Goal: Task Accomplishment & Management: Manage account settings

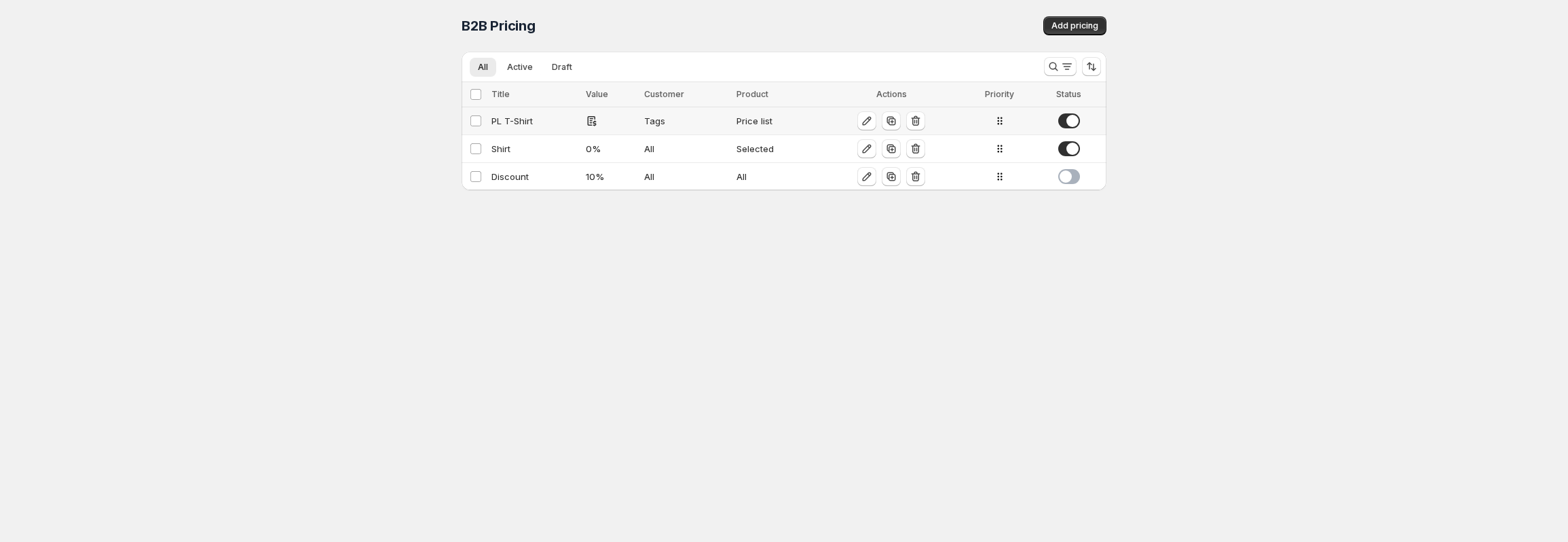
click at [550, 117] on div "PL T-Shirt" at bounding box center [534, 121] width 86 height 13
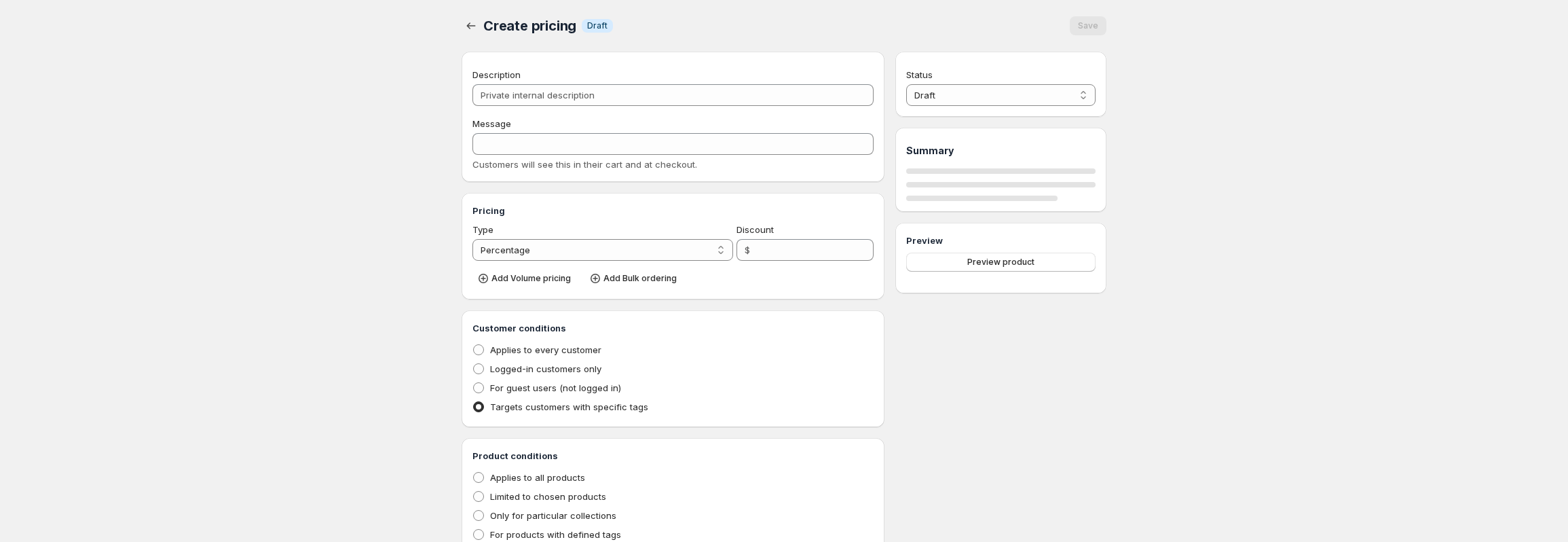
type input "PL T-Shirt"
type input "PL_T-SHIRT"
radio input "true"
select select "1"
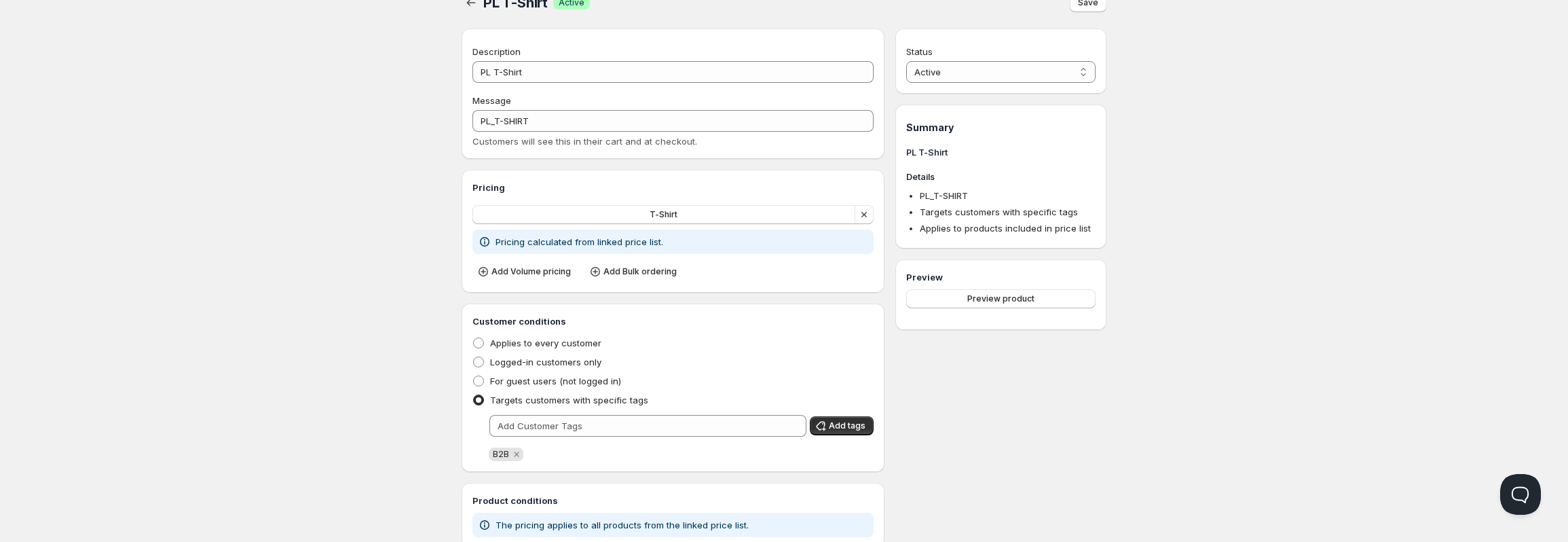
scroll to position [20, 0]
click at [474, 7] on icon "button" at bounding box center [471, 5] width 13 height 13
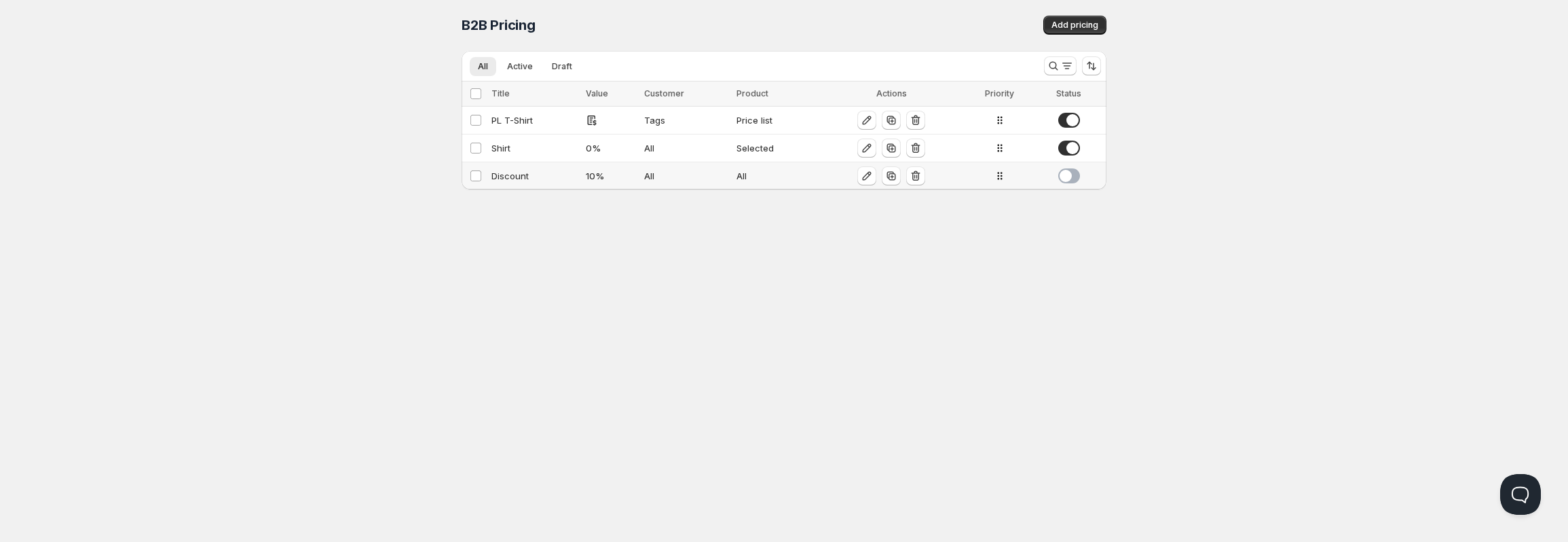
click at [533, 179] on div "Discount" at bounding box center [534, 176] width 86 height 13
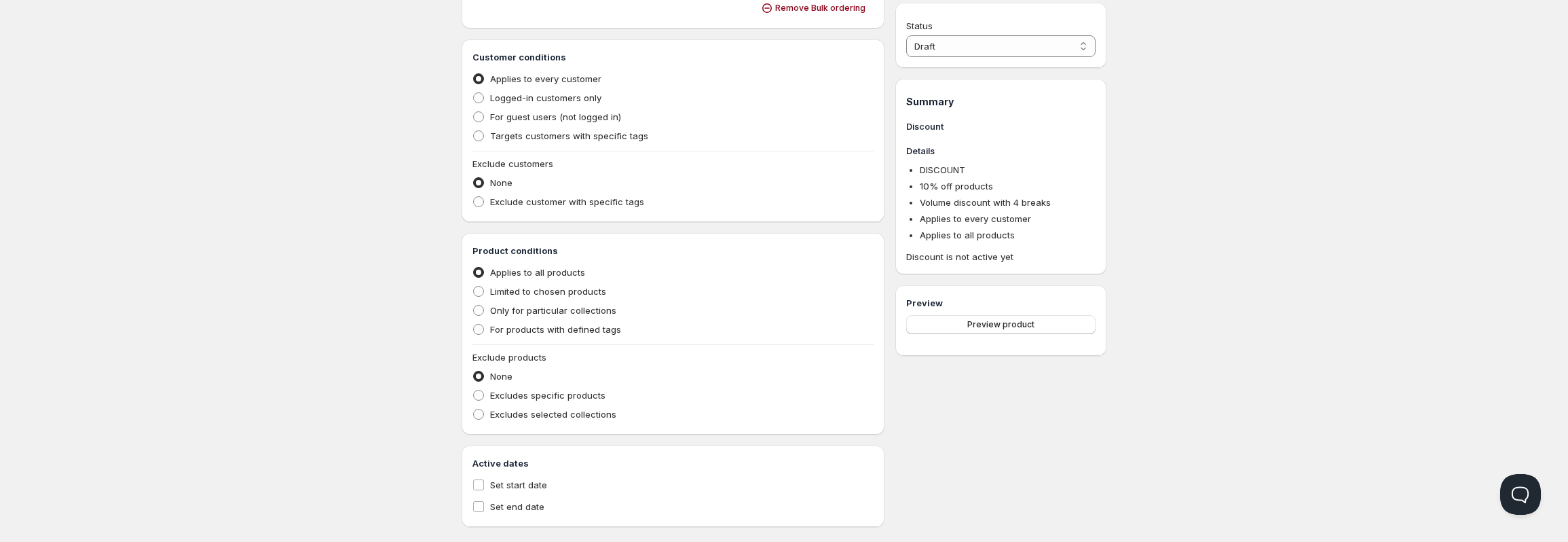
scroll to position [632, 0]
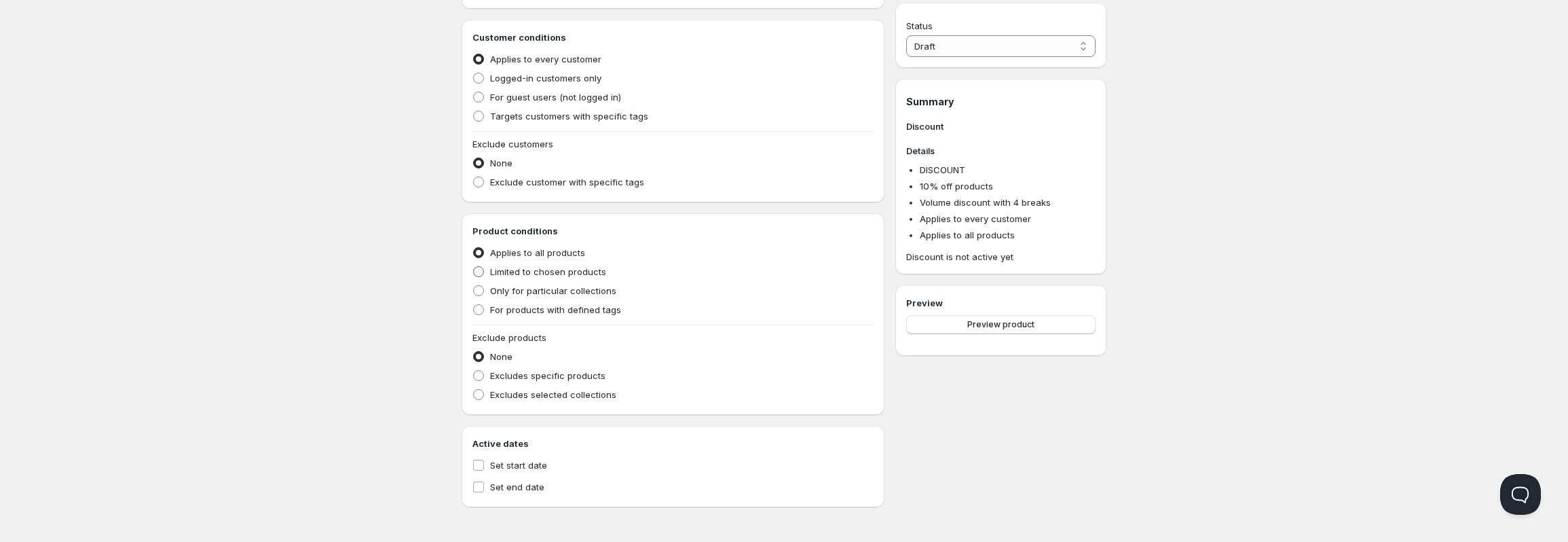
click at [478, 273] on span at bounding box center [478, 271] width 11 height 11
click at [474, 267] on input "Limited to chosen products" at bounding box center [473, 266] width 1 height 1
radio input "true"
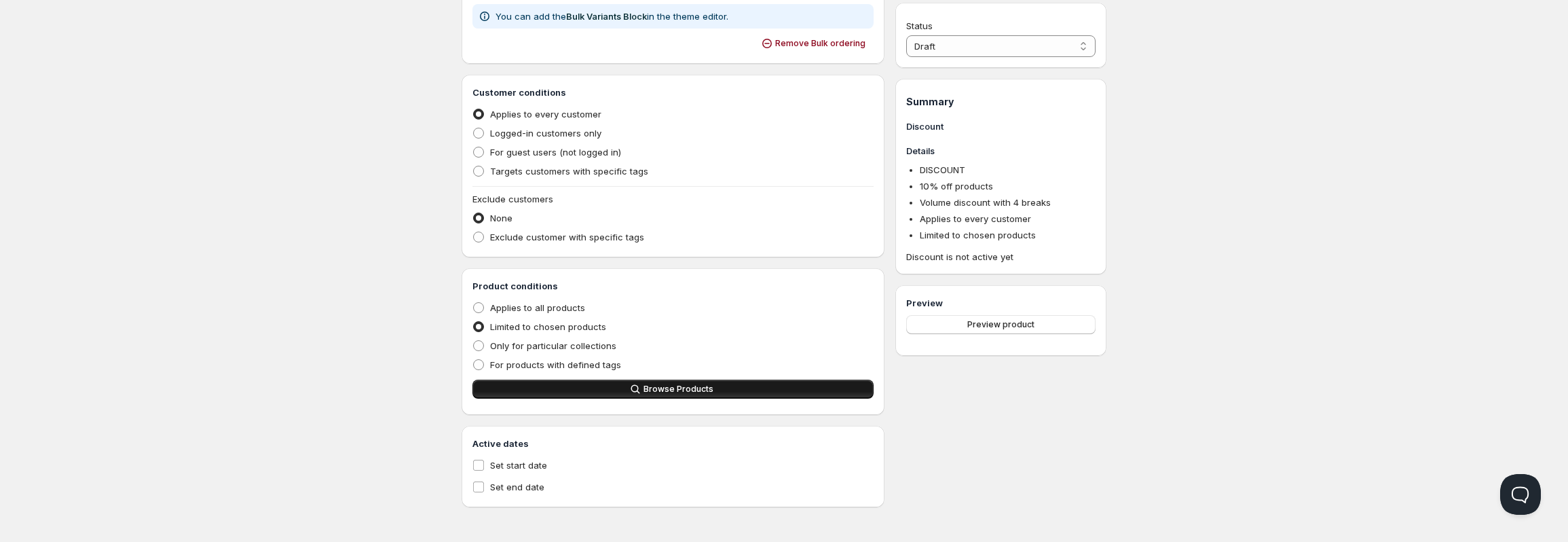
click at [651, 386] on span "Browse Products" at bounding box center [678, 389] width 70 height 11
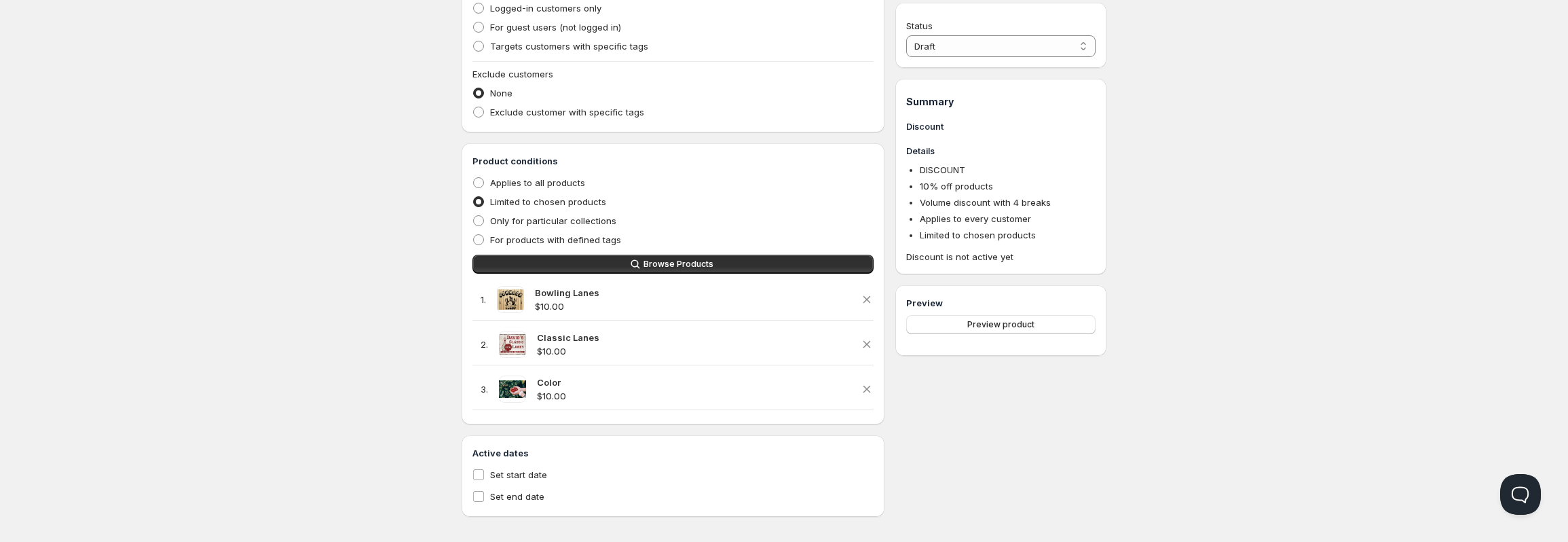
scroll to position [711, 0]
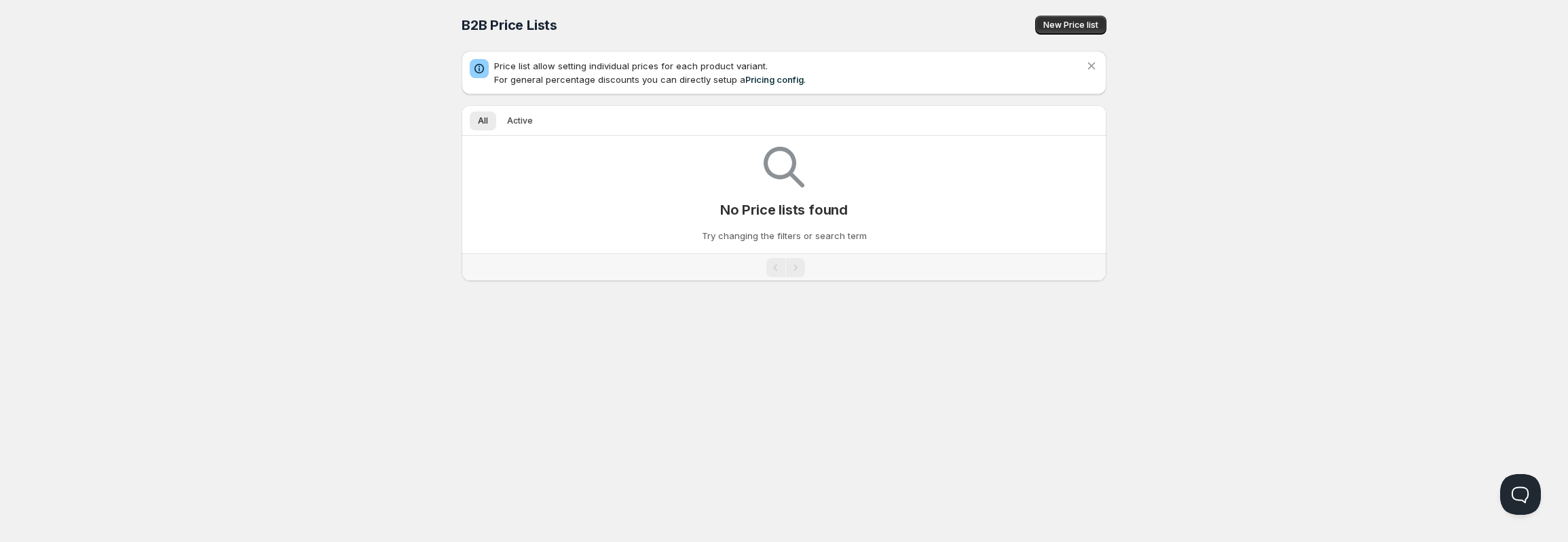
scroll to position [1, 0]
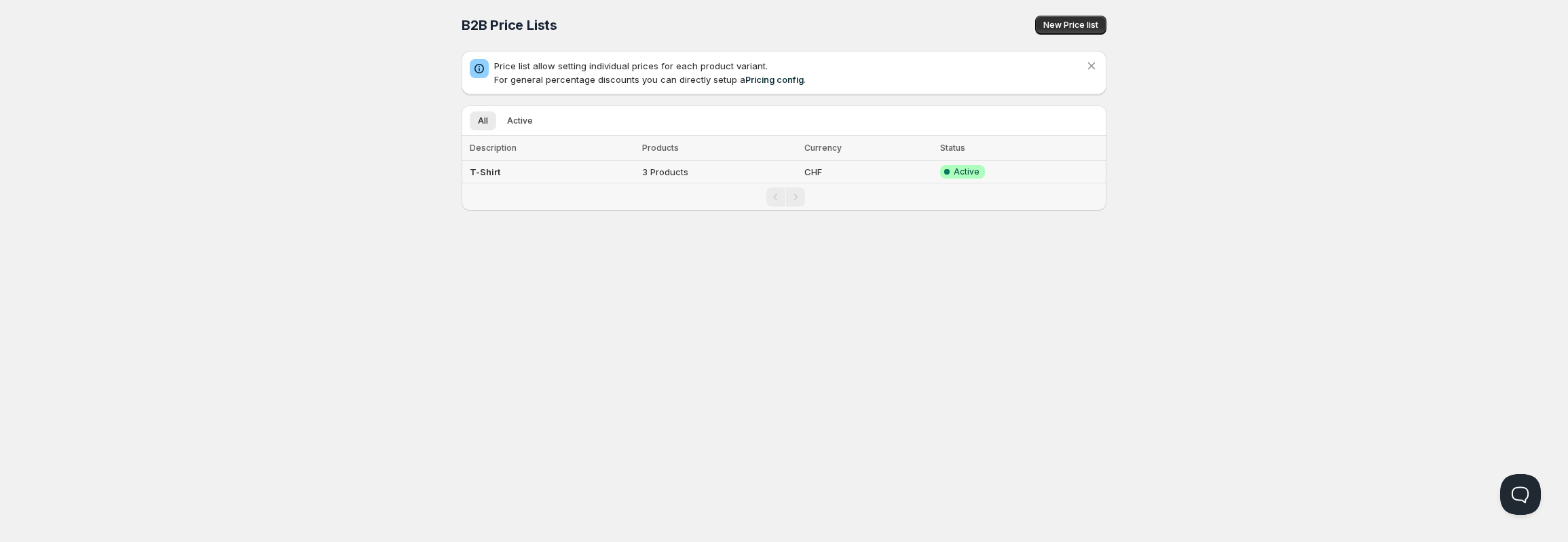
click at [615, 174] on td "T-Shirt" at bounding box center [550, 172] width 176 height 22
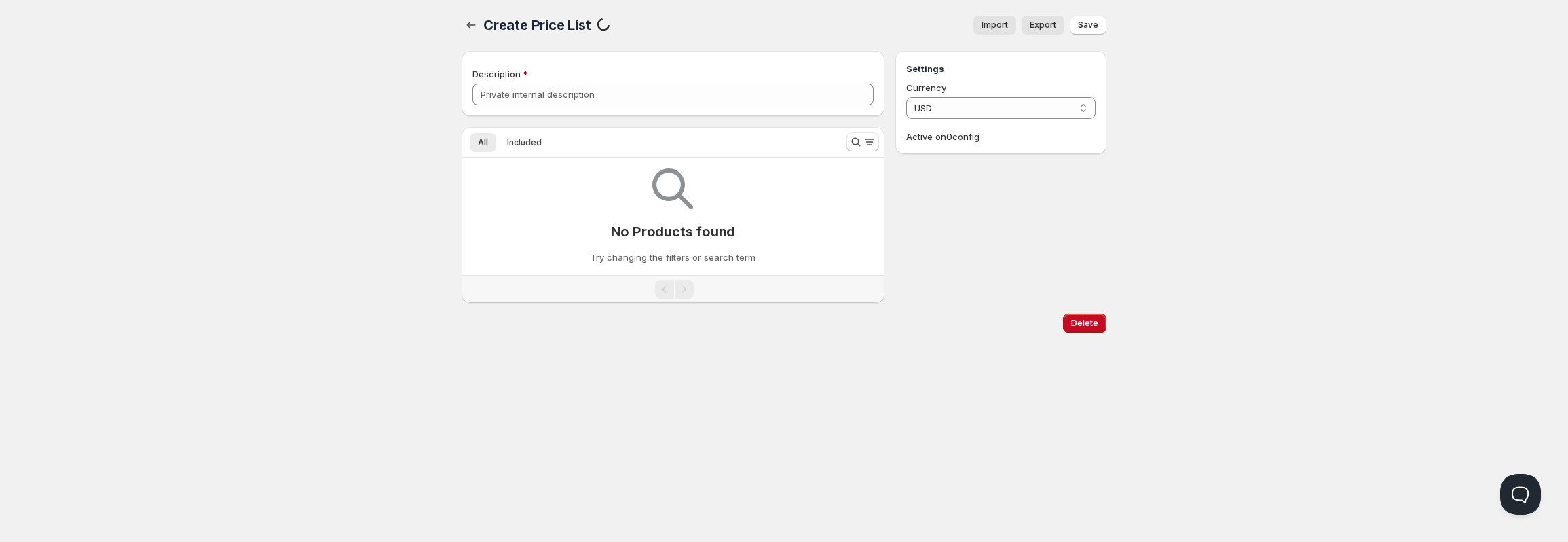
type input "T-Shirt"
select select "CHF"
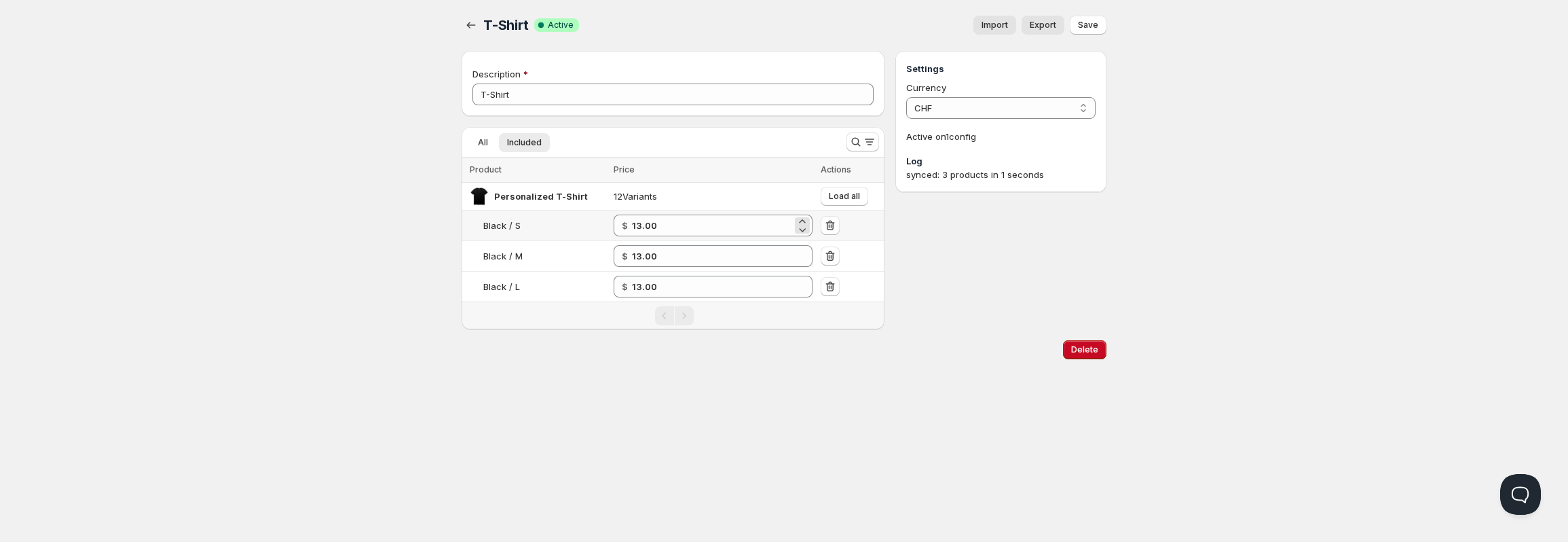
drag, startPoint x: 620, startPoint y: 221, endPoint x: 627, endPoint y: 222, distance: 7.1
click at [627, 222] on div "$ 13.00" at bounding box center [713, 225] width 199 height 22
click at [983, 114] on select "CHF" at bounding box center [1000, 108] width 189 height 22
click at [978, 109] on select "CHF" at bounding box center [1000, 108] width 189 height 22
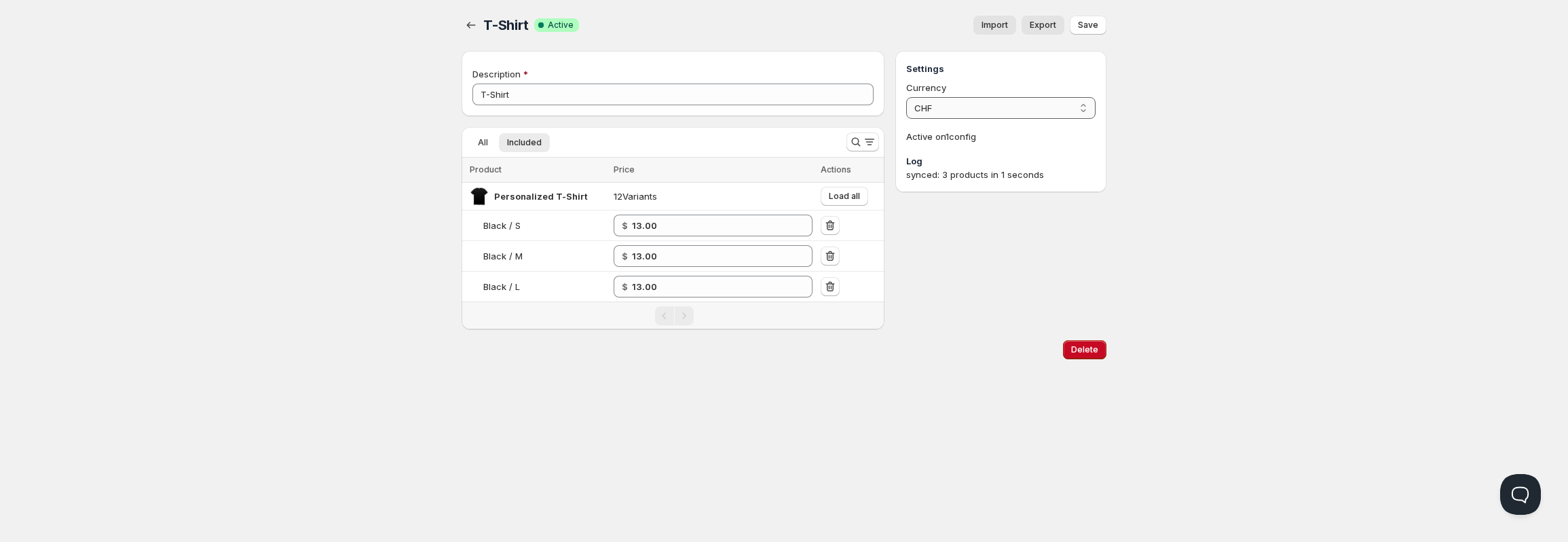
click at [906, 97] on select "CHF" at bounding box center [1000, 108] width 189 height 22
click at [971, 111] on select "CHF" at bounding box center [1000, 108] width 189 height 22
click at [971, 108] on select "CHF" at bounding box center [1000, 108] width 189 height 22
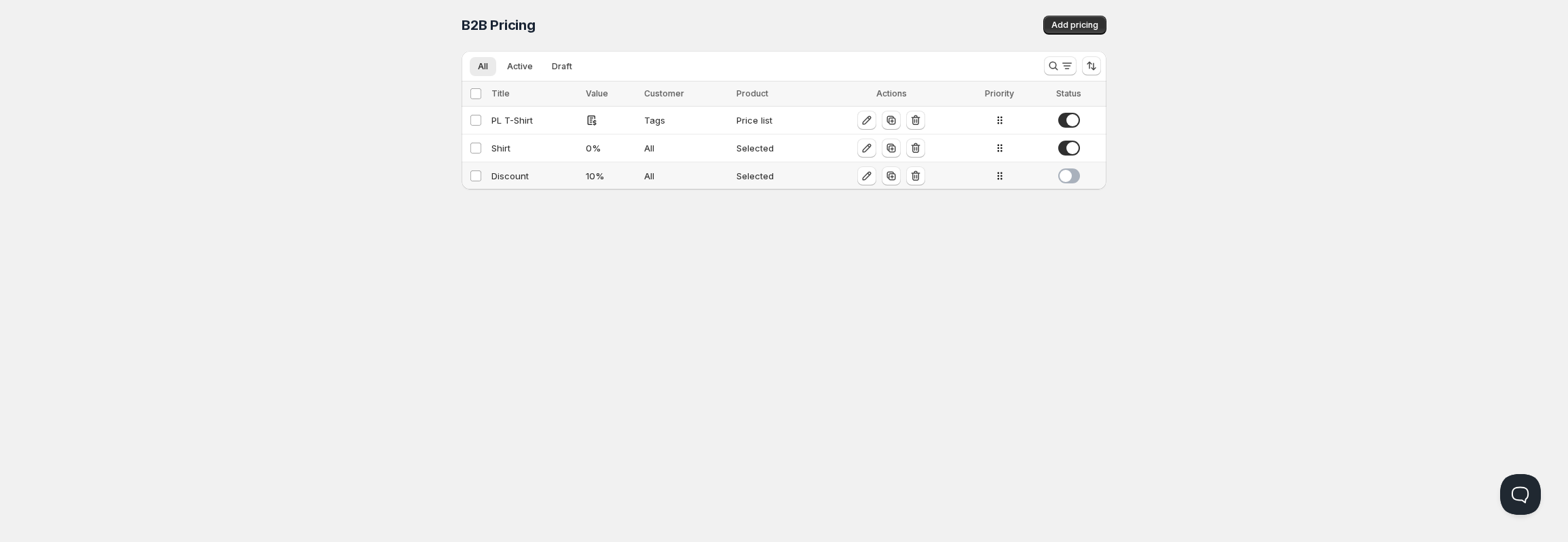
click at [542, 172] on div "Discount" at bounding box center [534, 176] width 86 height 13
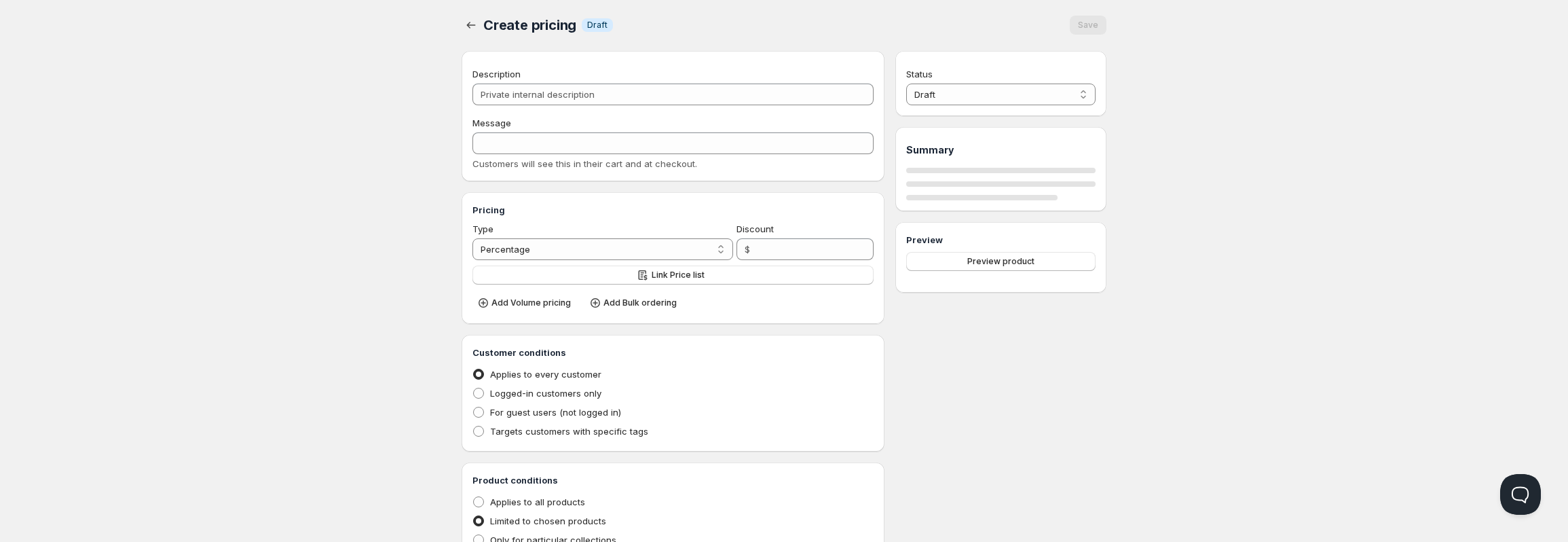
type input "Discount"
type input "DISCOUNT"
type input "10"
radio input "true"
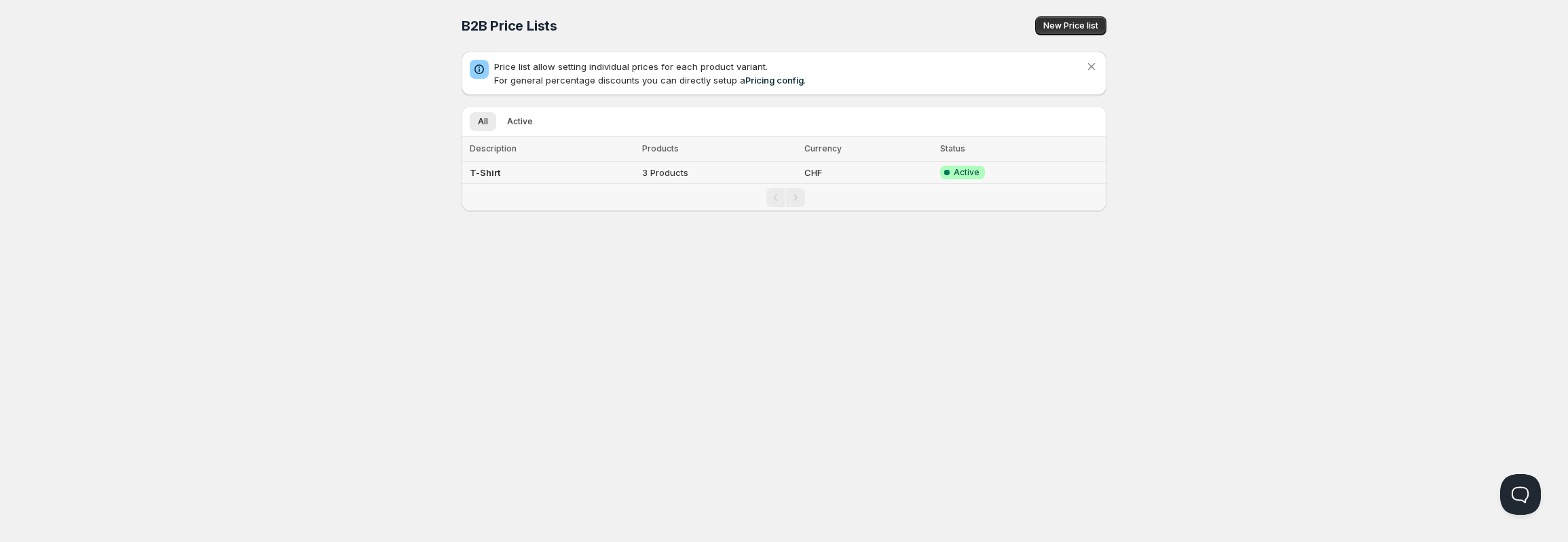
click at [569, 179] on td "T-Shirt" at bounding box center [550, 173] width 176 height 22
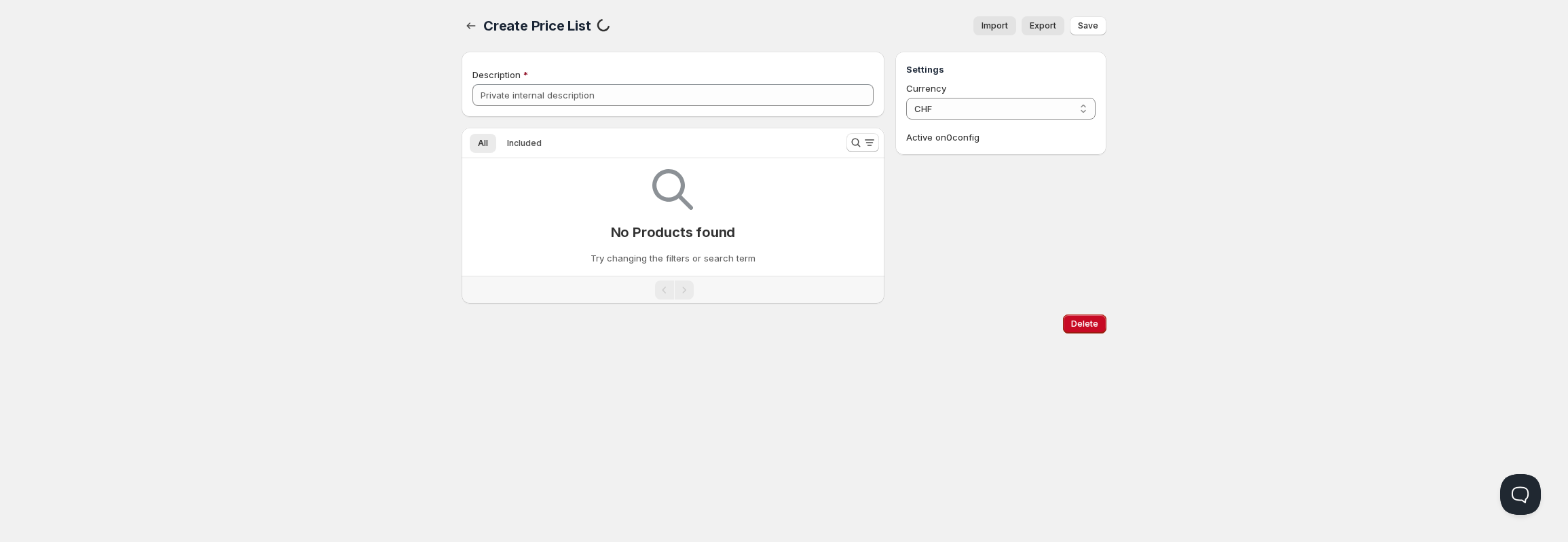
type input "T-Shirt"
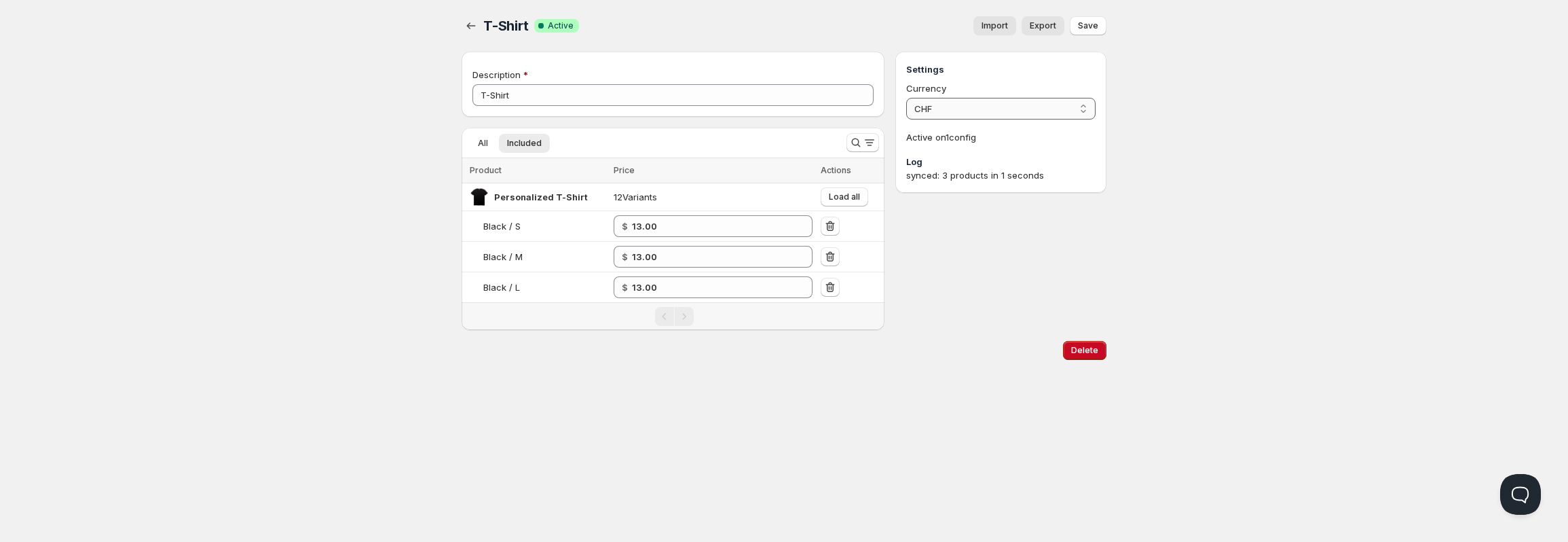
click at [998, 104] on select "CHF" at bounding box center [1000, 108] width 189 height 22
click at [906, 98] on select "CHF" at bounding box center [1000, 108] width 189 height 22
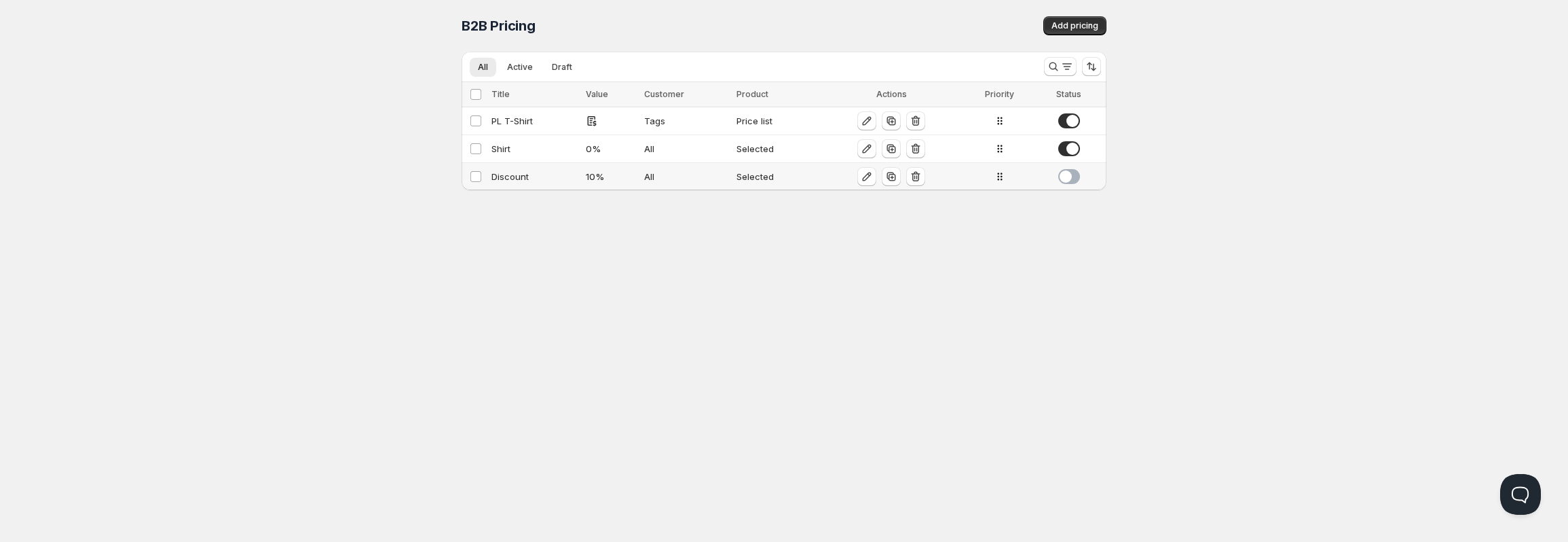
click at [542, 170] on div "Discount" at bounding box center [534, 176] width 86 height 13
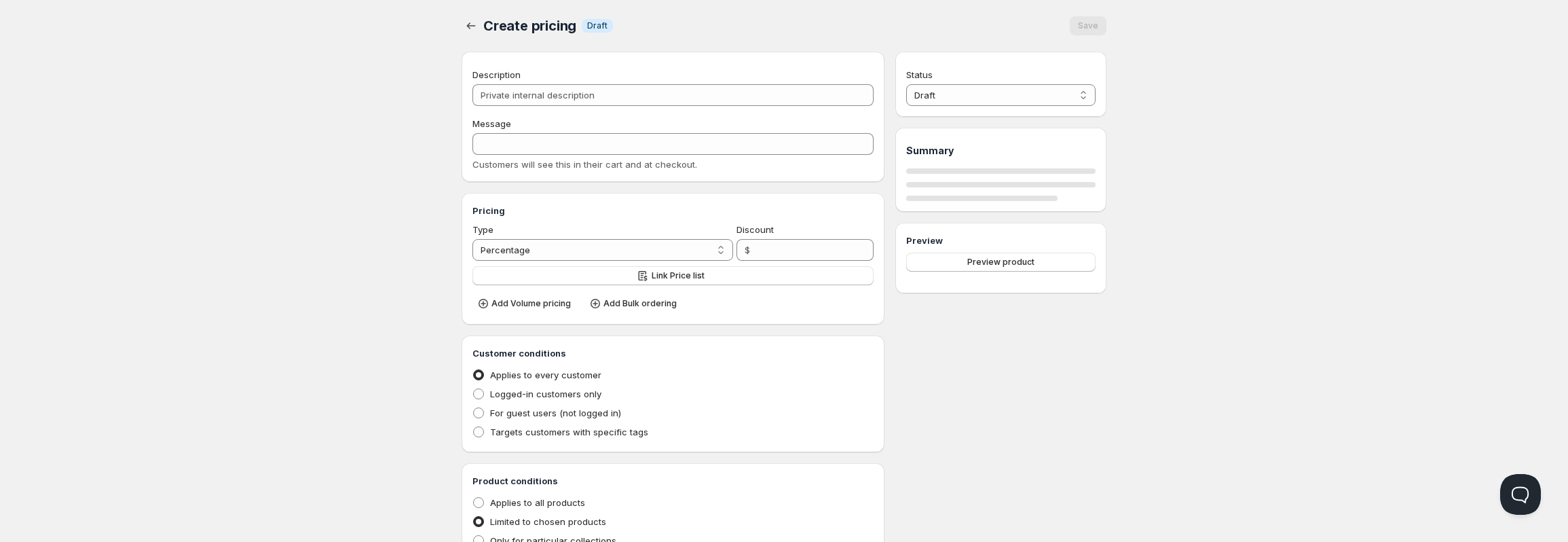
type input "Discount"
type input "DISCOUNT"
type input "10"
radio input "true"
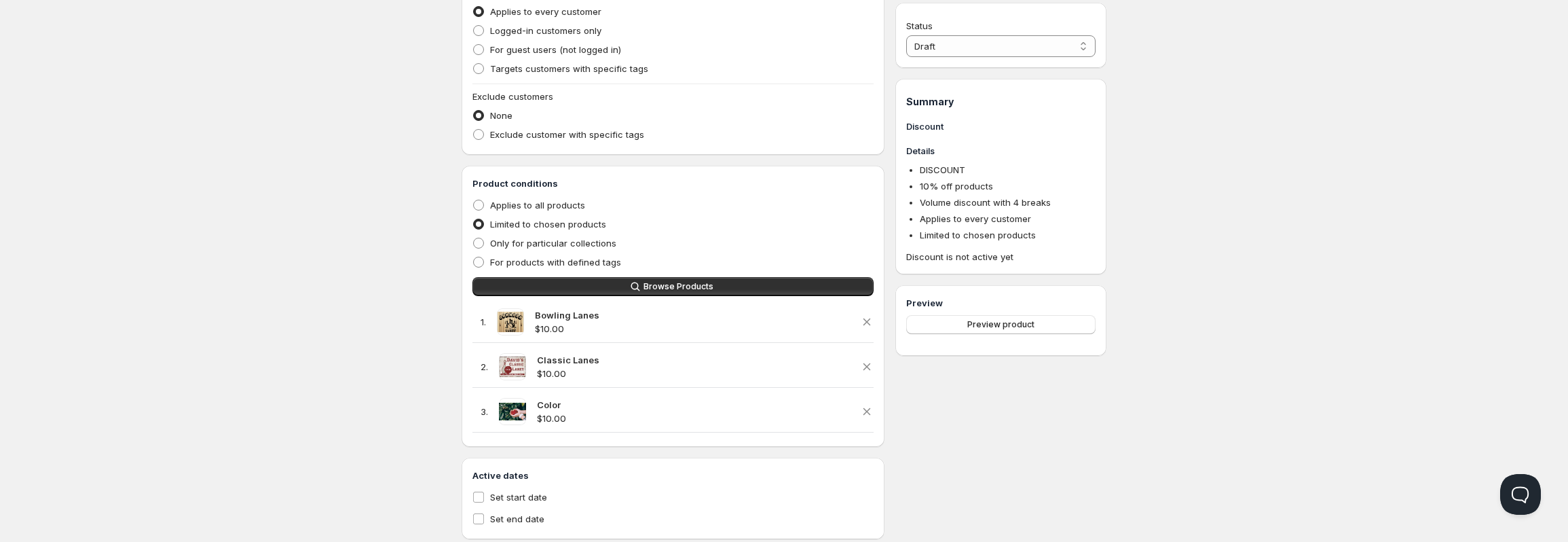
scroll to position [711, 0]
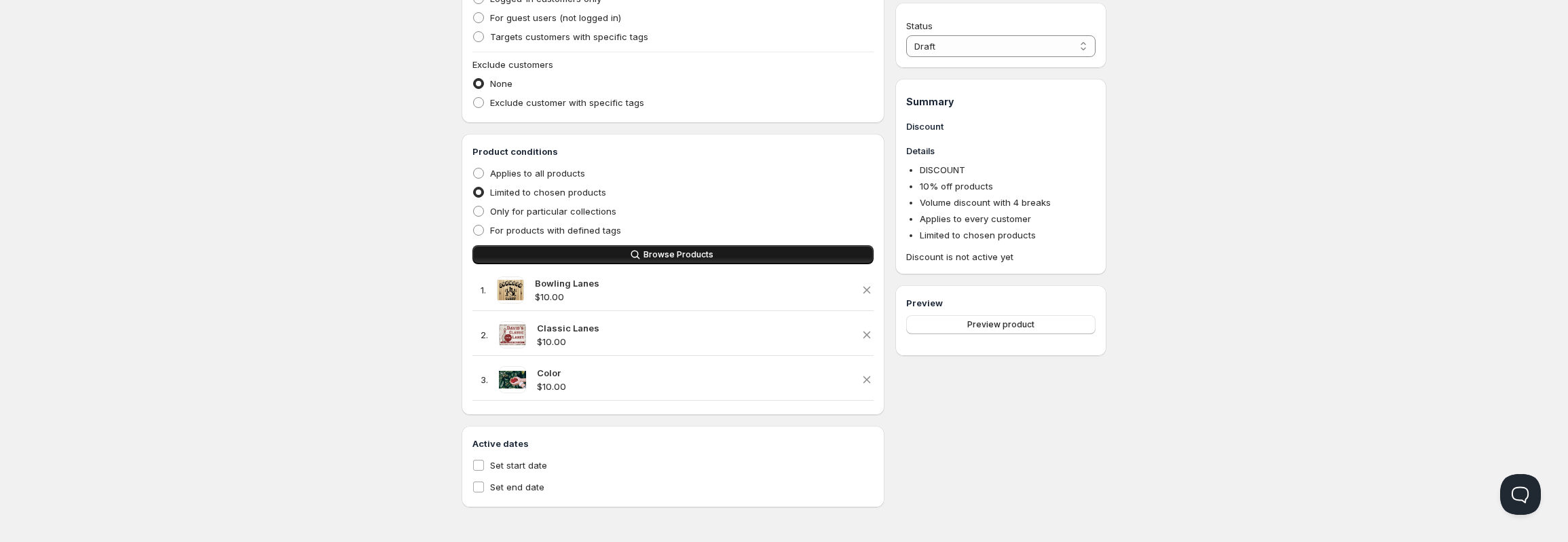
click at [687, 249] on button "Browse Products" at bounding box center [672, 254] width 401 height 19
click at [701, 256] on span "Browse Products" at bounding box center [678, 254] width 70 height 11
click at [869, 289] on icon "button" at bounding box center [867, 290] width 13 height 13
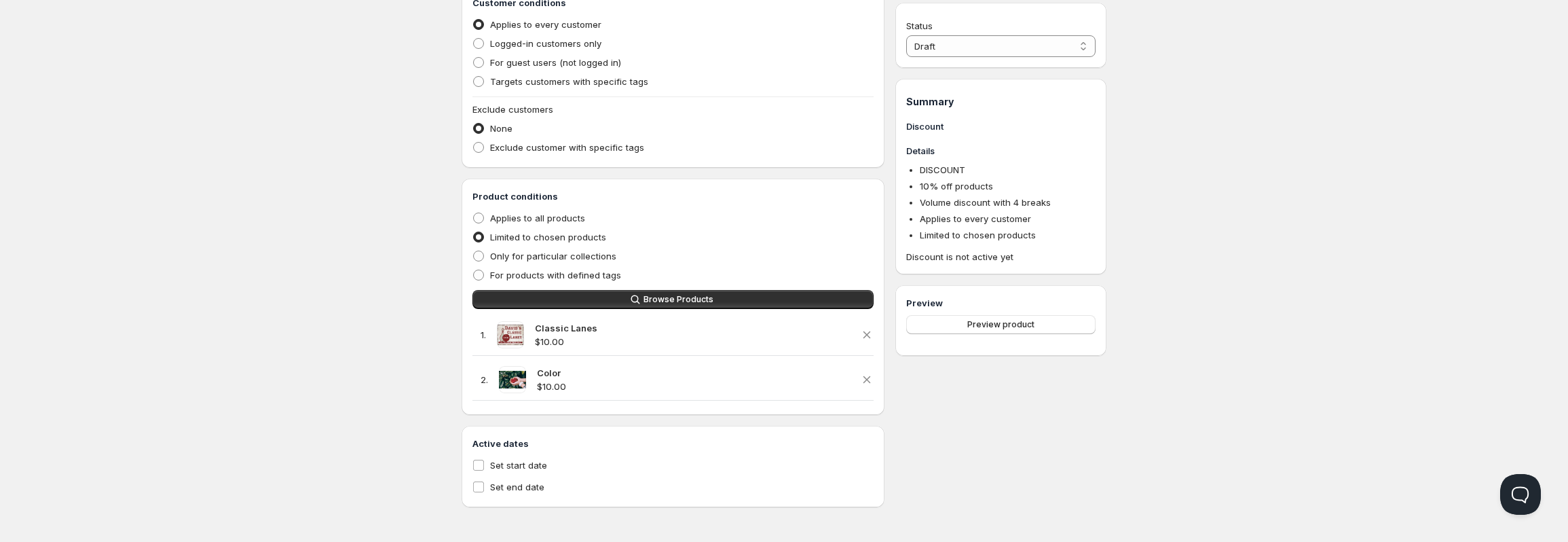
drag, startPoint x: 871, startPoint y: 338, endPoint x: 872, endPoint y: 370, distance: 32.0
click at [871, 341] on icon "button" at bounding box center [867, 335] width 13 height 13
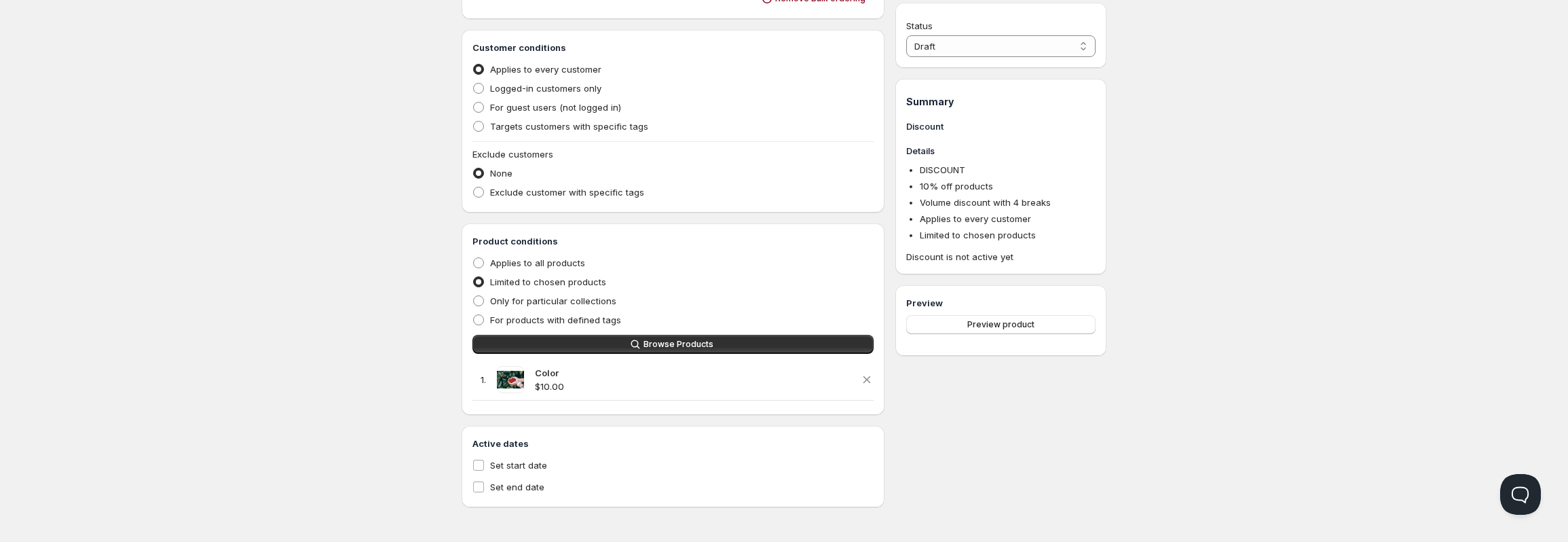
click at [866, 387] on div "1 . Color $ 10.00" at bounding box center [672, 380] width 401 height 41
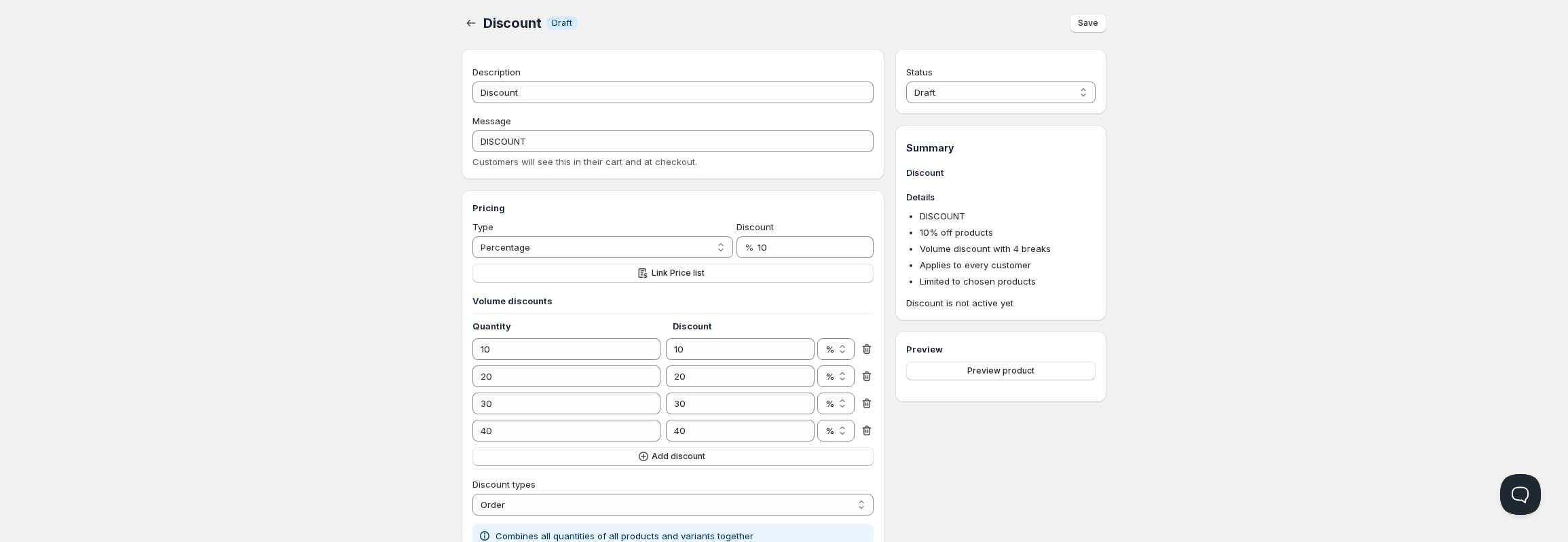
scroll to position [0, 0]
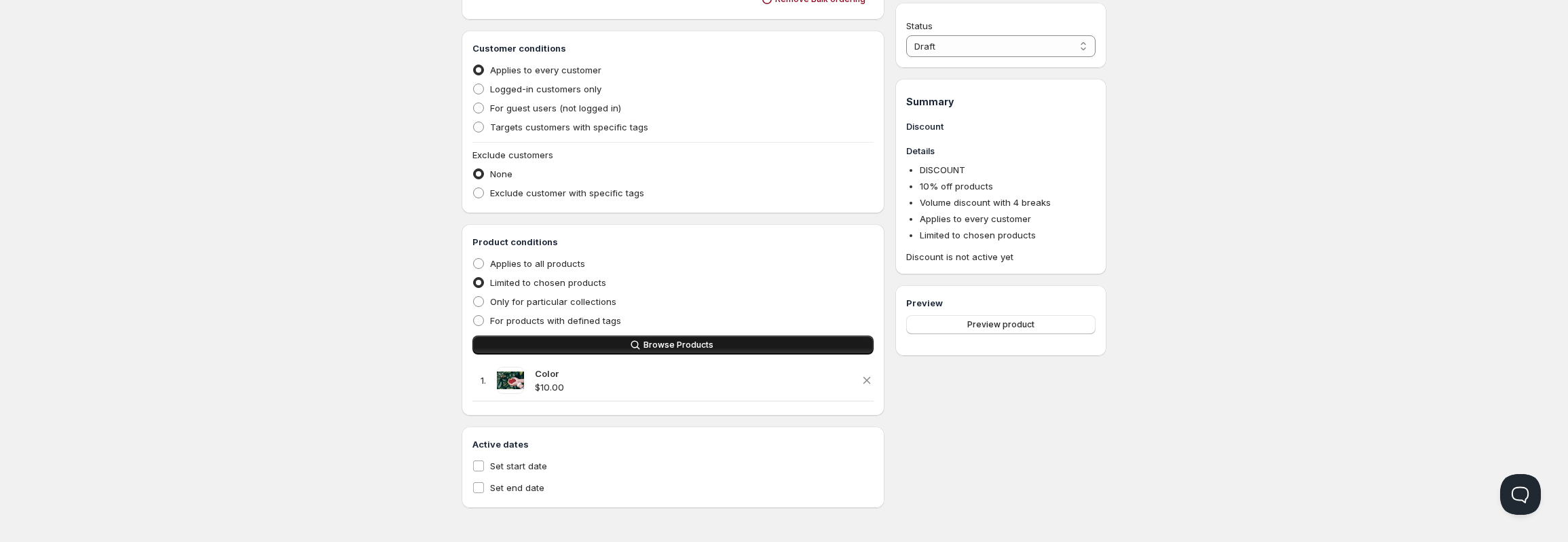
click at [669, 347] on span "Browse Products" at bounding box center [678, 345] width 70 height 11
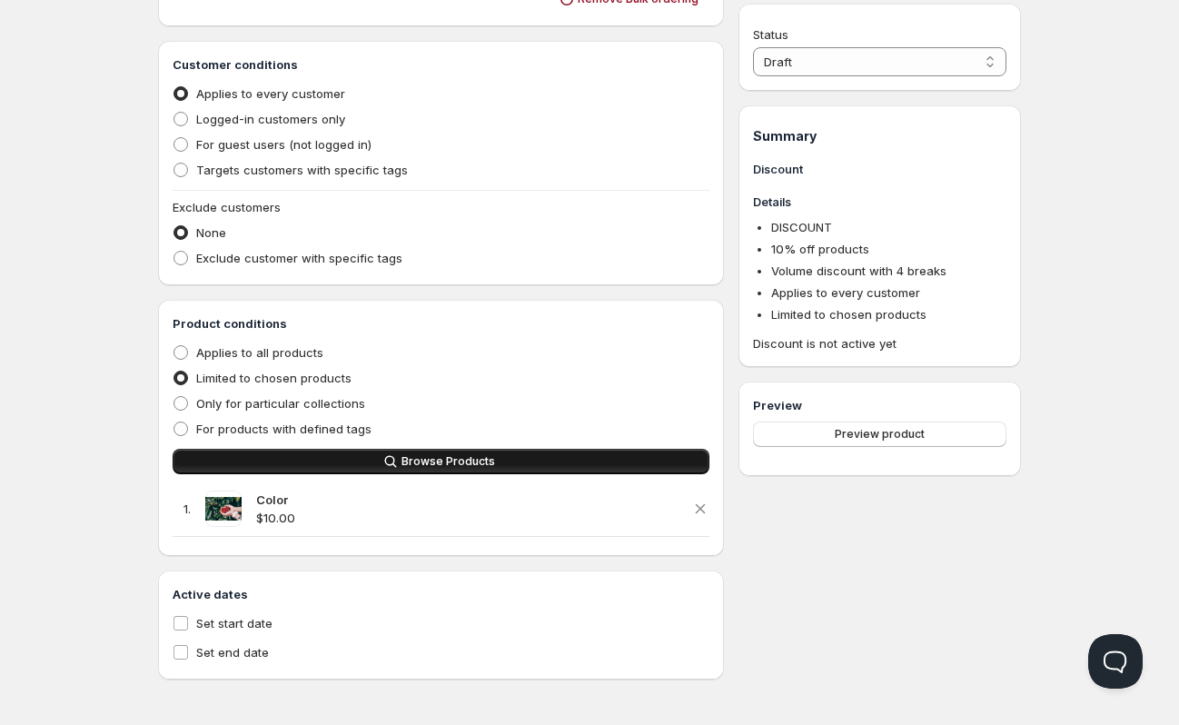
click at [461, 455] on span "Browse Products" at bounding box center [449, 461] width 94 height 15
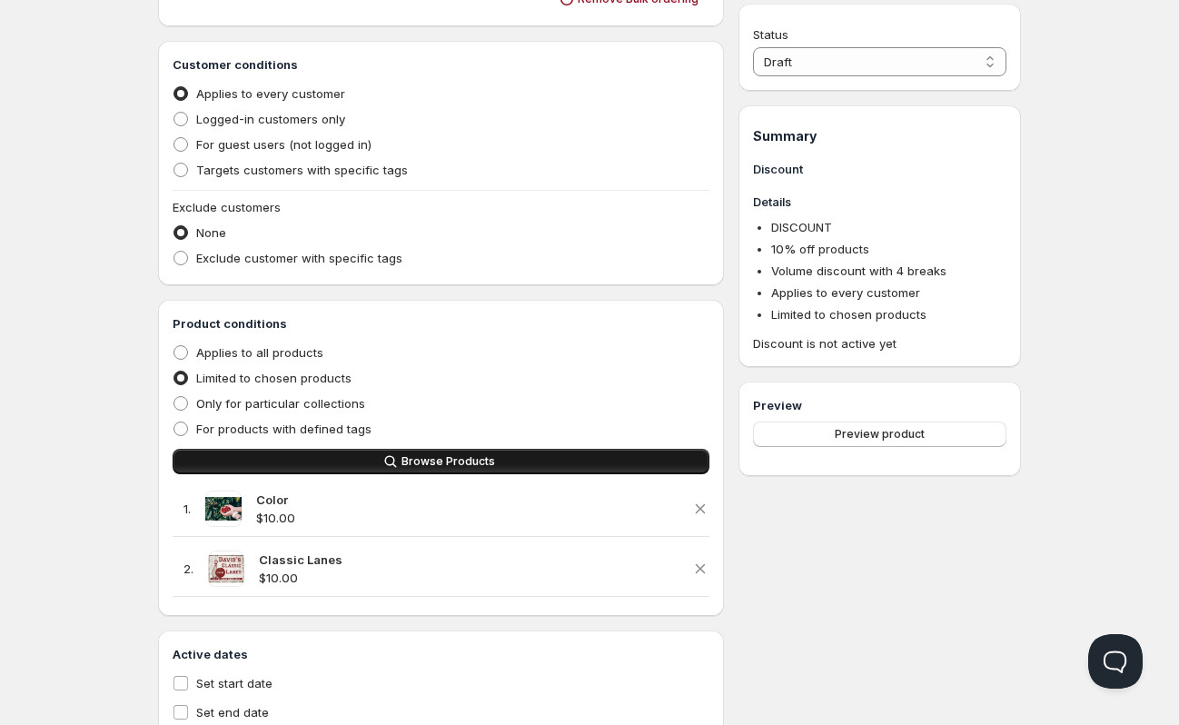
click at [537, 460] on button "Browse Products" at bounding box center [441, 461] width 537 height 25
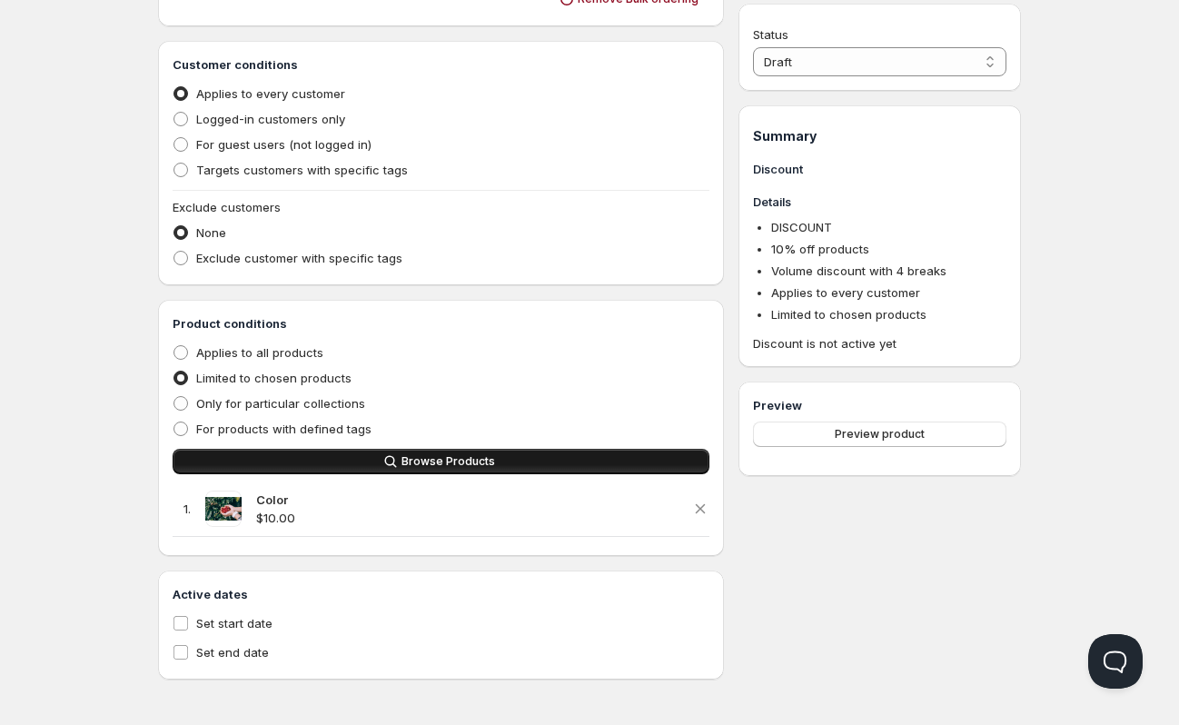
click at [570, 469] on button "Browse Products" at bounding box center [441, 461] width 537 height 25
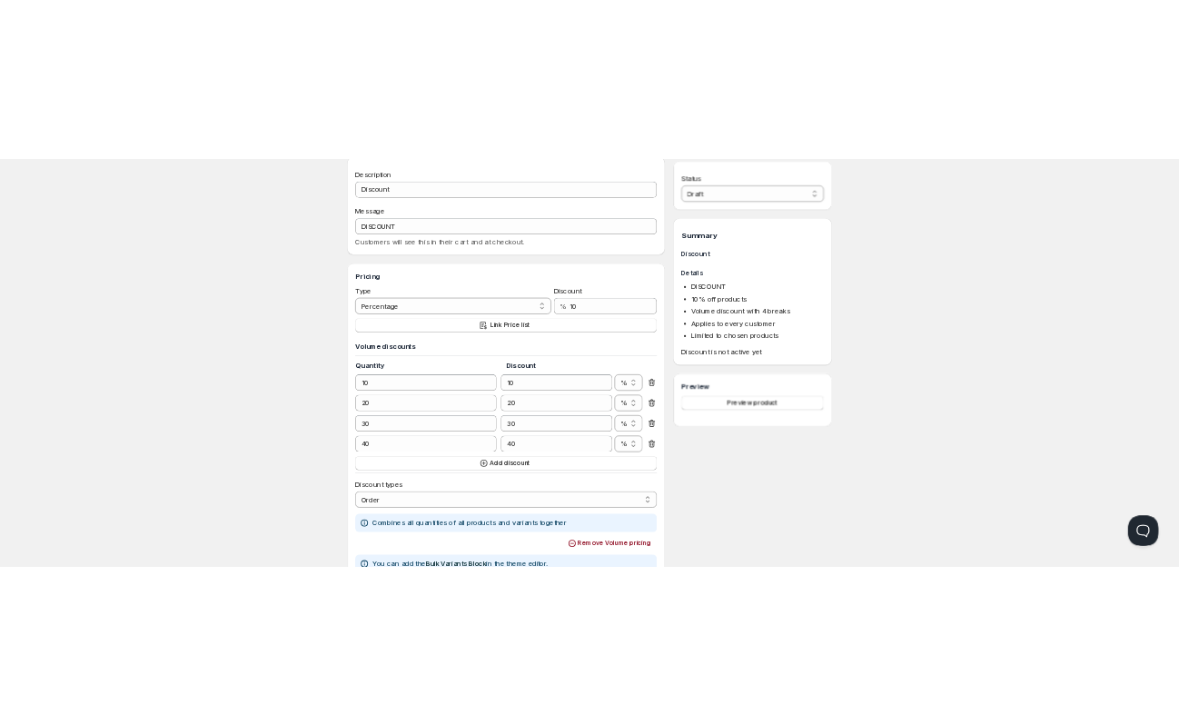
scroll to position [91, 0]
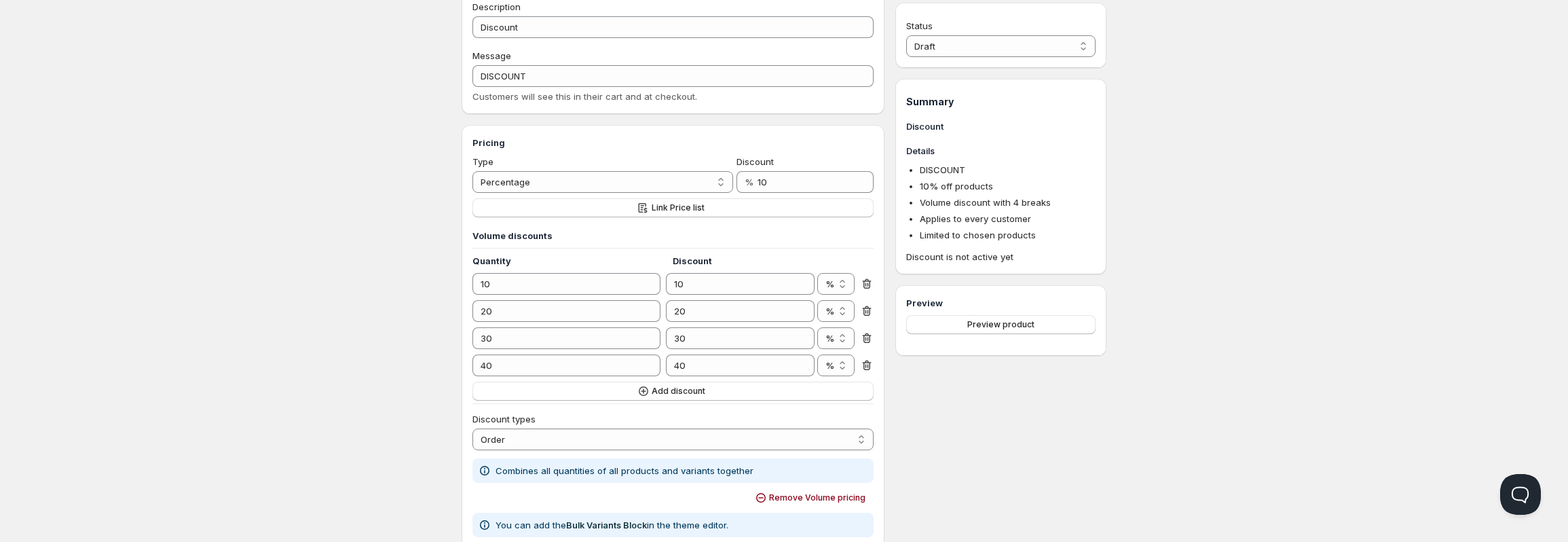
click at [1342, 375] on div "Home Pricing Price lists Checkout Forms Submissions Settings Features Plans Dis…" at bounding box center [784, 513] width 1568 height 1162
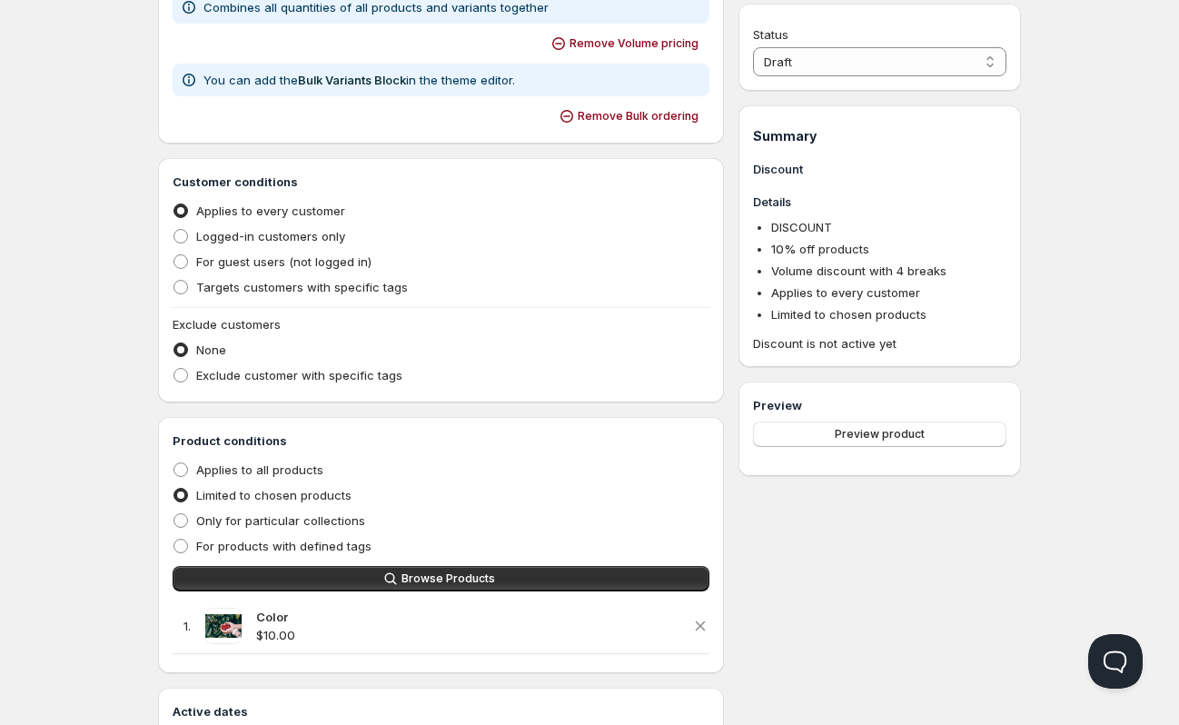
scroll to position [727, 0]
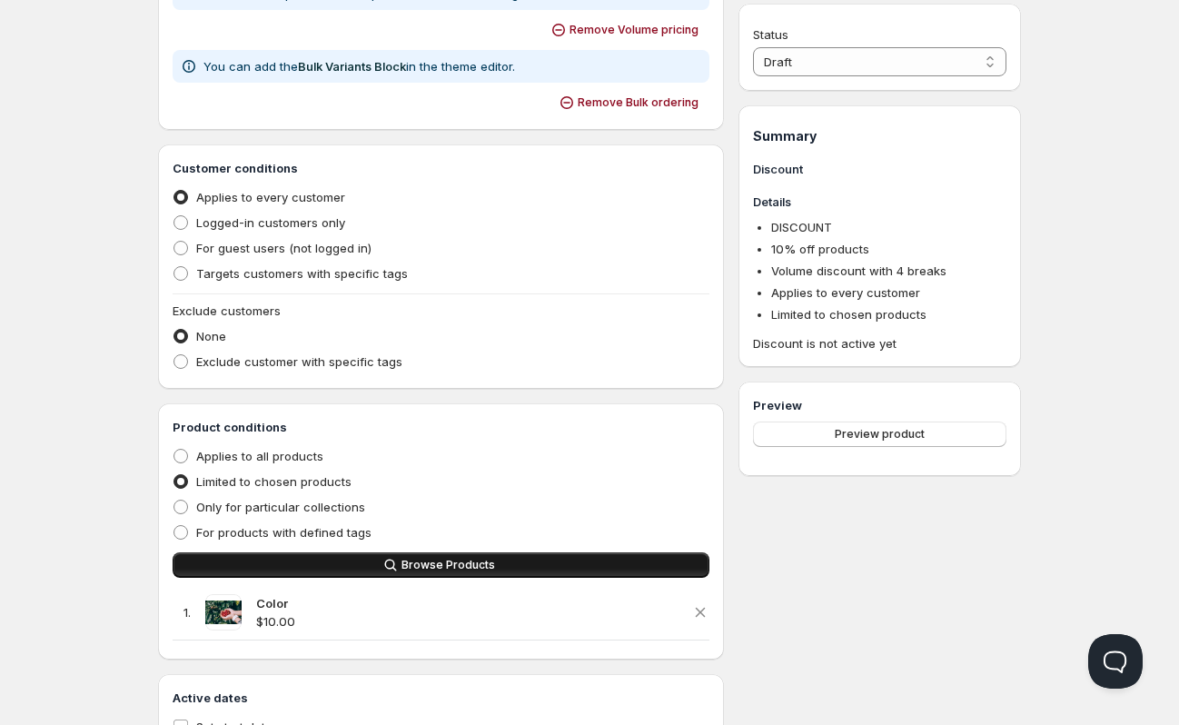
click at [457, 571] on span "Browse Products" at bounding box center [449, 565] width 94 height 15
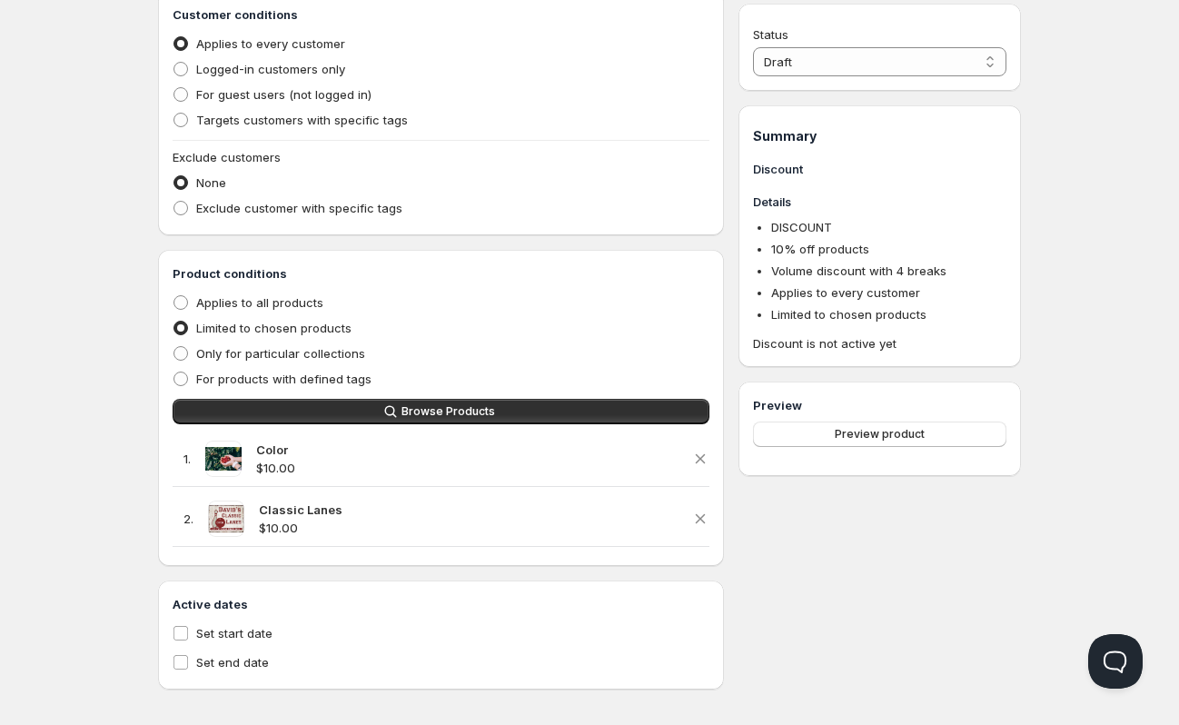
scroll to position [890, 0]
